Goal: Task Accomplishment & Management: Manage account settings

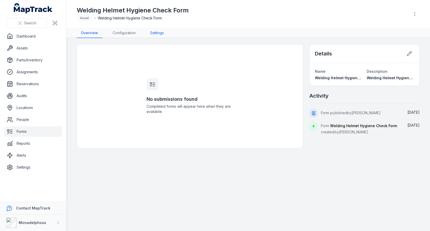
click at [153, 35] on link "Settings" at bounding box center [157, 33] width 22 height 10
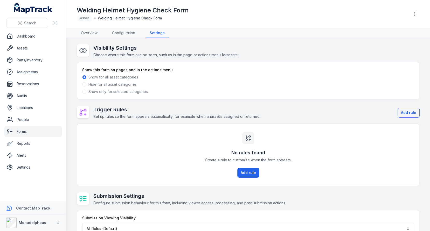
click at [134, 93] on label "Show only for selected categories" at bounding box center [117, 91] width 59 height 5
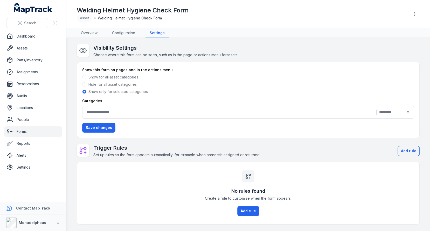
click at [148, 111] on button "|" at bounding box center [248, 112] width 332 height 13
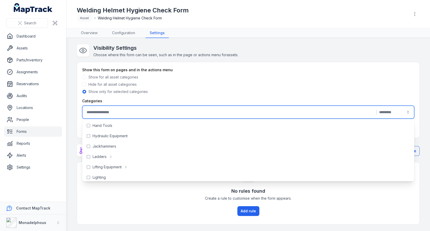
scroll to position [231, 0]
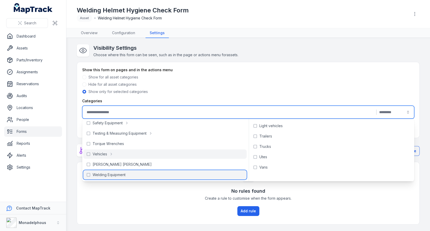
click at [149, 173] on div "Welding Equipment" at bounding box center [164, 174] width 163 height 9
type input "**********"
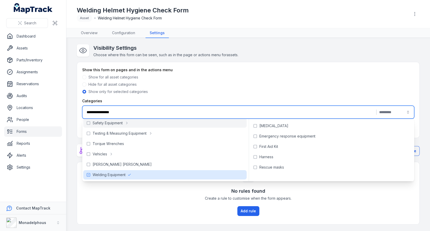
click at [331, 41] on main "**********" at bounding box center [248, 134] width 364 height 193
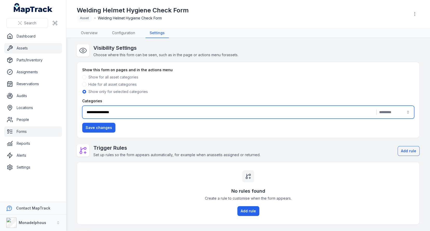
click at [45, 48] on link "Assets" at bounding box center [33, 48] width 58 height 10
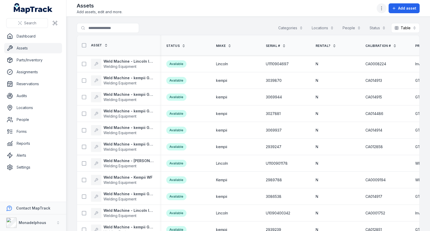
click at [384, 12] on button "button" at bounding box center [382, 8] width 10 height 10
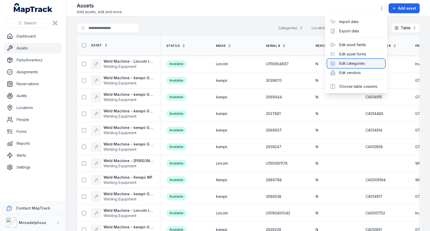
click at [368, 62] on div "Edit categories" at bounding box center [356, 63] width 58 height 9
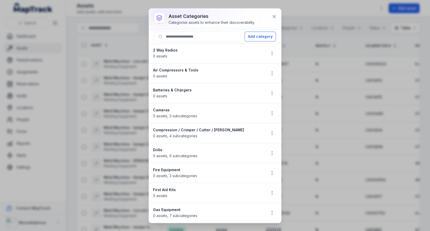
scroll to position [373, 0]
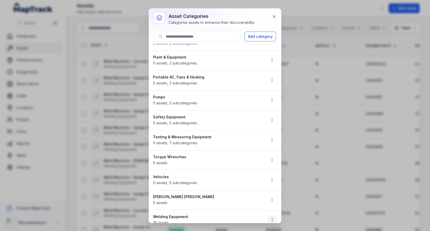
click at [276, 215] on button "button" at bounding box center [272, 220] width 10 height 10
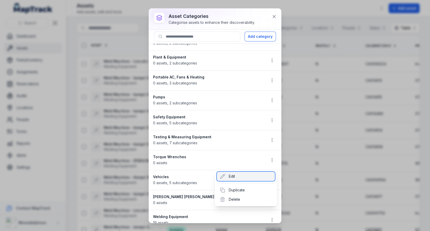
click at [252, 180] on div "Edit" at bounding box center [246, 176] width 58 height 9
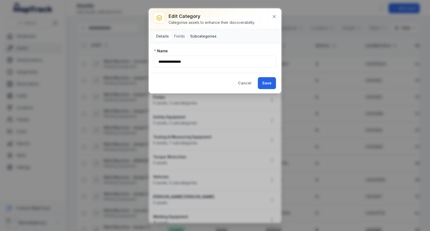
click at [195, 35] on button "Subcategories" at bounding box center [203, 36] width 31 height 9
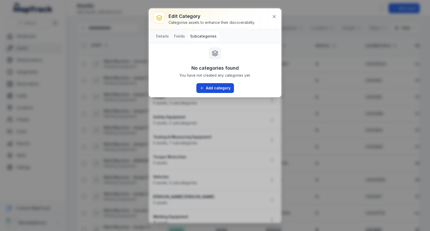
click at [211, 84] on button "Add category" at bounding box center [215, 88] width 38 height 10
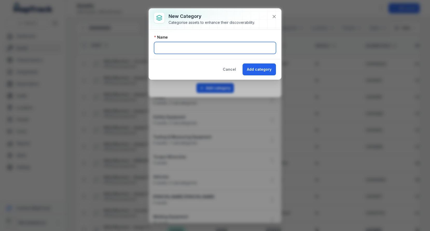
click at [217, 48] on input "text" at bounding box center [215, 48] width 122 height 12
type input "**********"
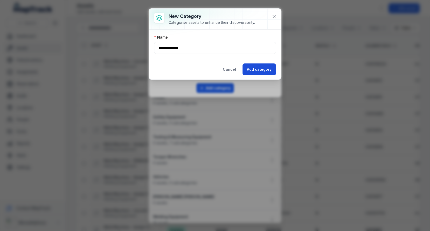
click at [259, 67] on button "Add category" at bounding box center [259, 70] width 33 height 12
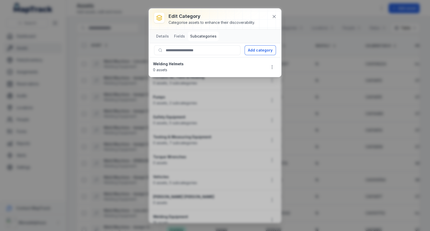
click at [116, 91] on div "Edit category Categorise assets to enhance their discoverability. Details Field…" at bounding box center [215, 115] width 430 height 231
click at [273, 17] on icon at bounding box center [274, 16] width 3 height 3
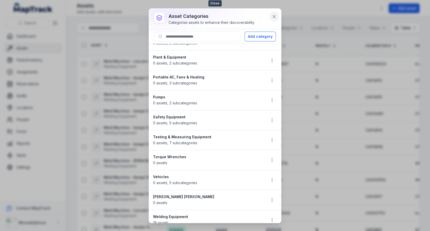
click at [274, 16] on icon at bounding box center [274, 16] width 3 height 3
